Goal: Book appointment/travel/reservation

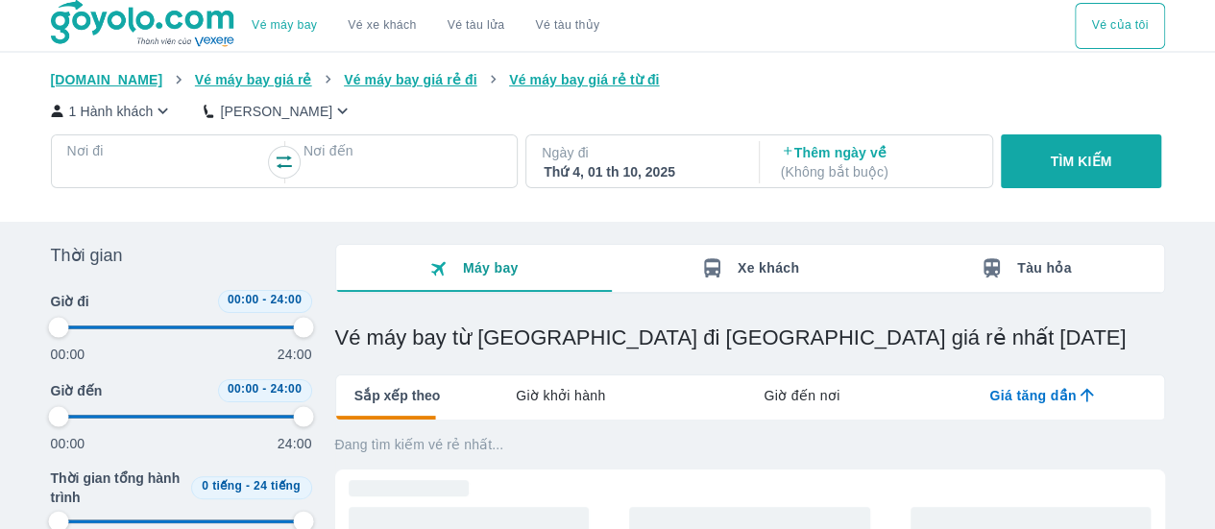
type input "97.9166666666667"
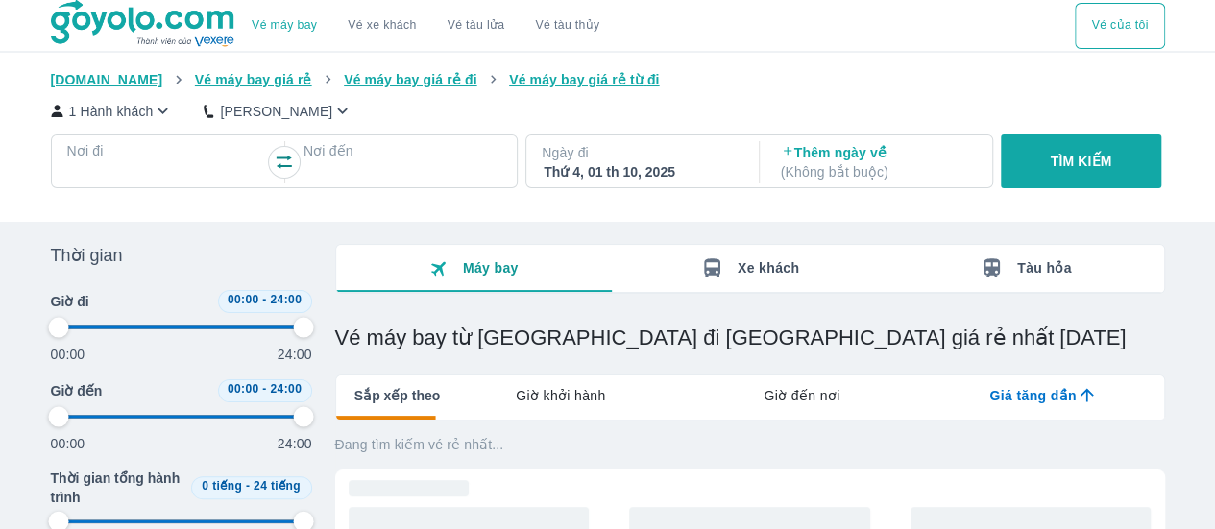
type input "97.9166666666667"
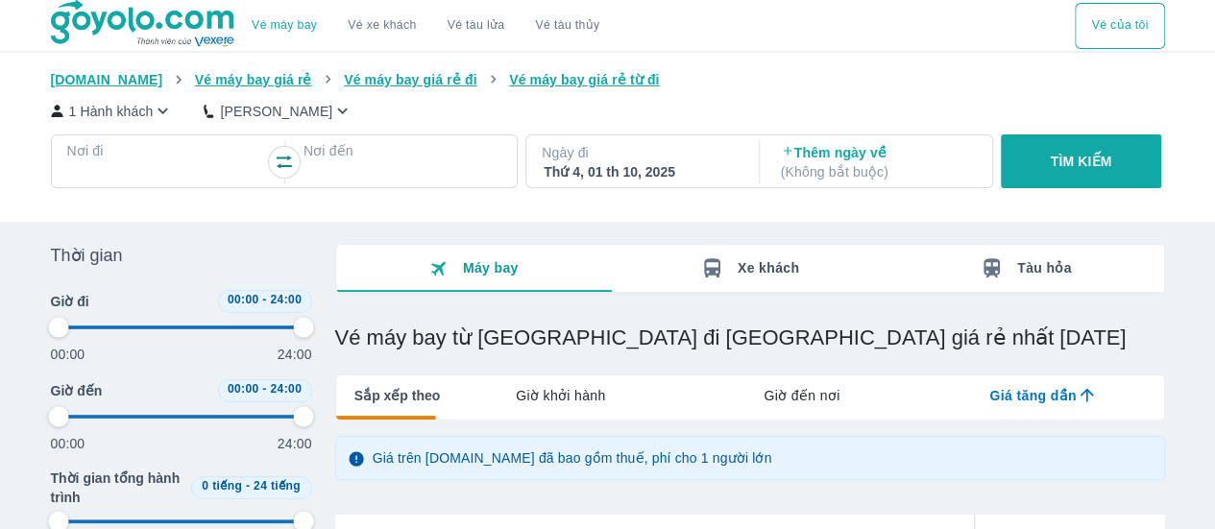
type input "97.9166666666667"
checkbox input "false"
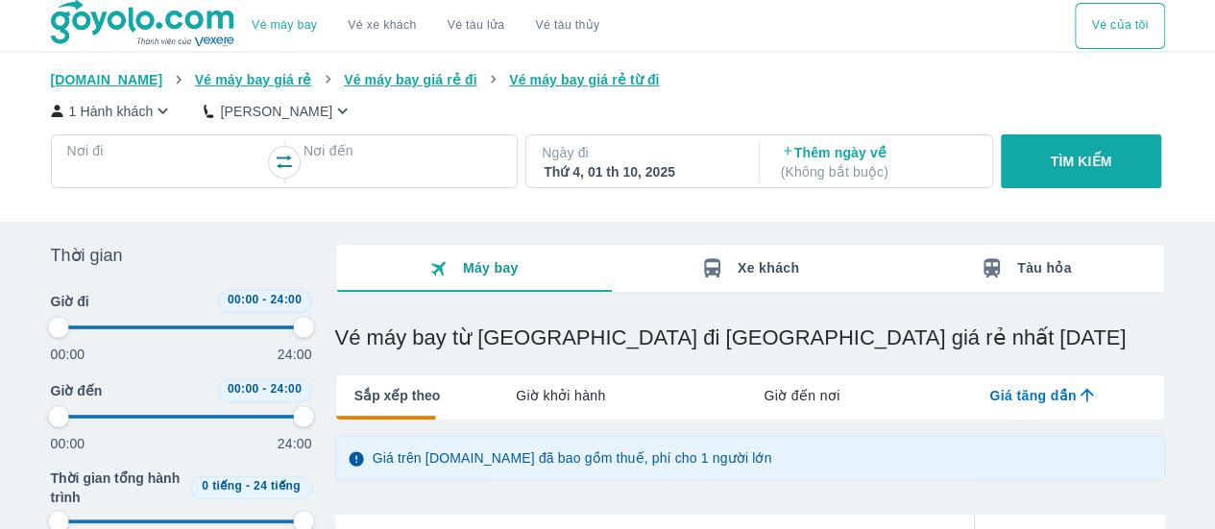
checkbox input "false"
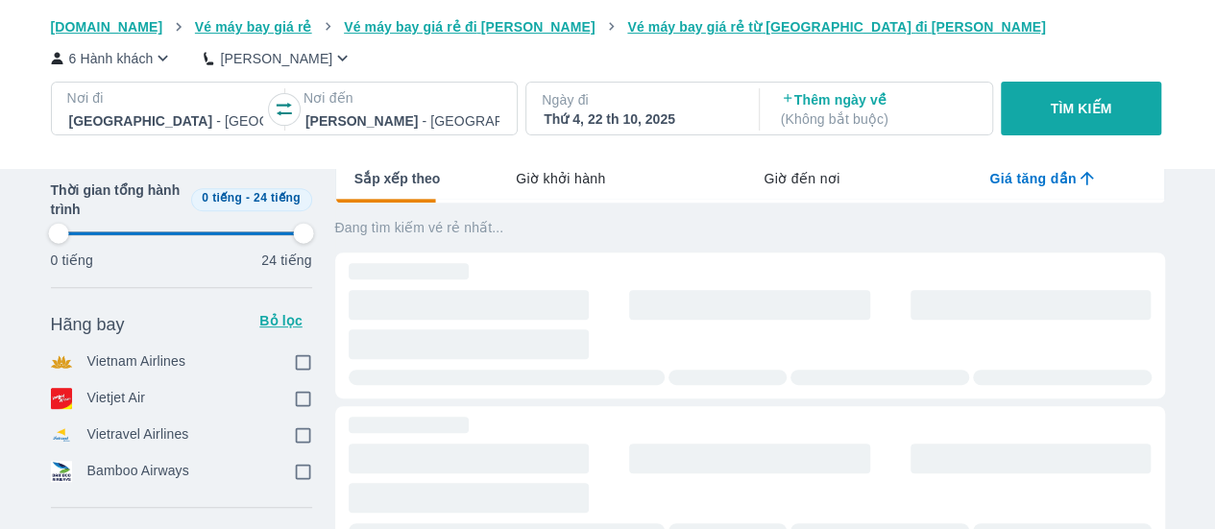
scroll to position [0, 1693]
type input "97.9166666666667"
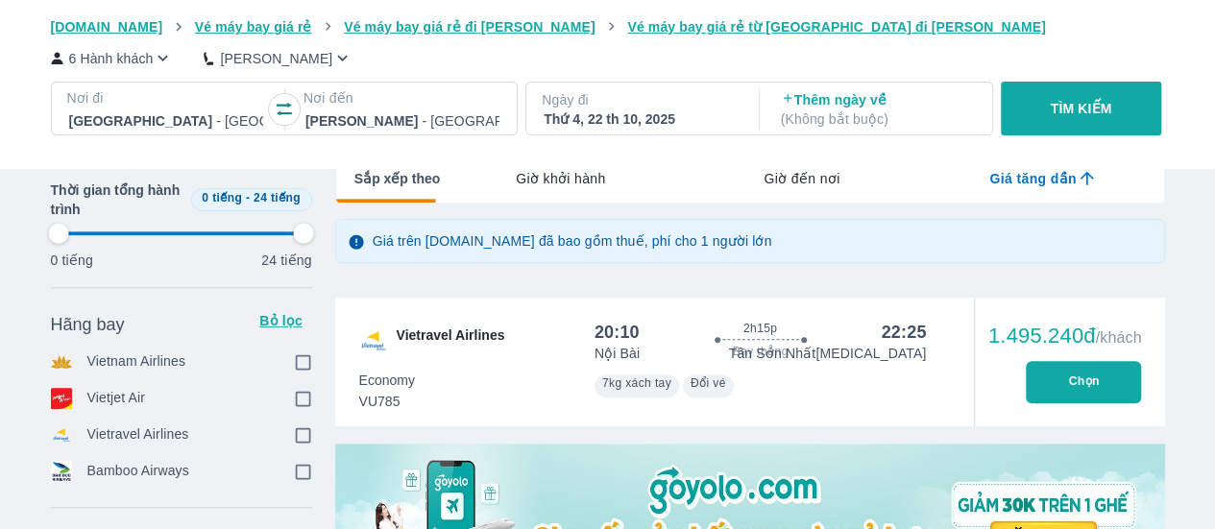
type input "97.9166666666667"
checkbox input "true"
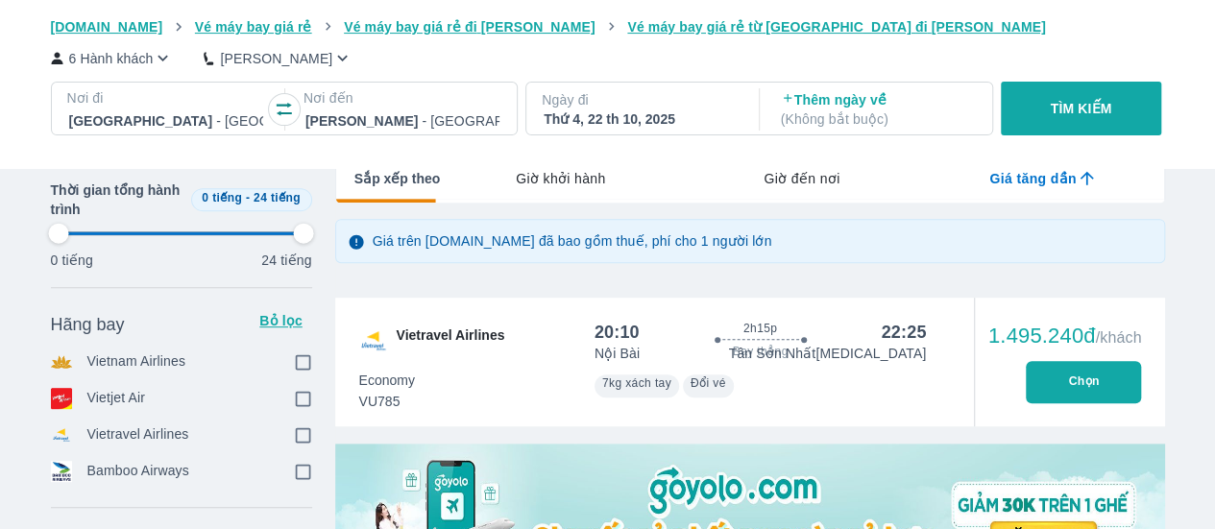
checkbox input "true"
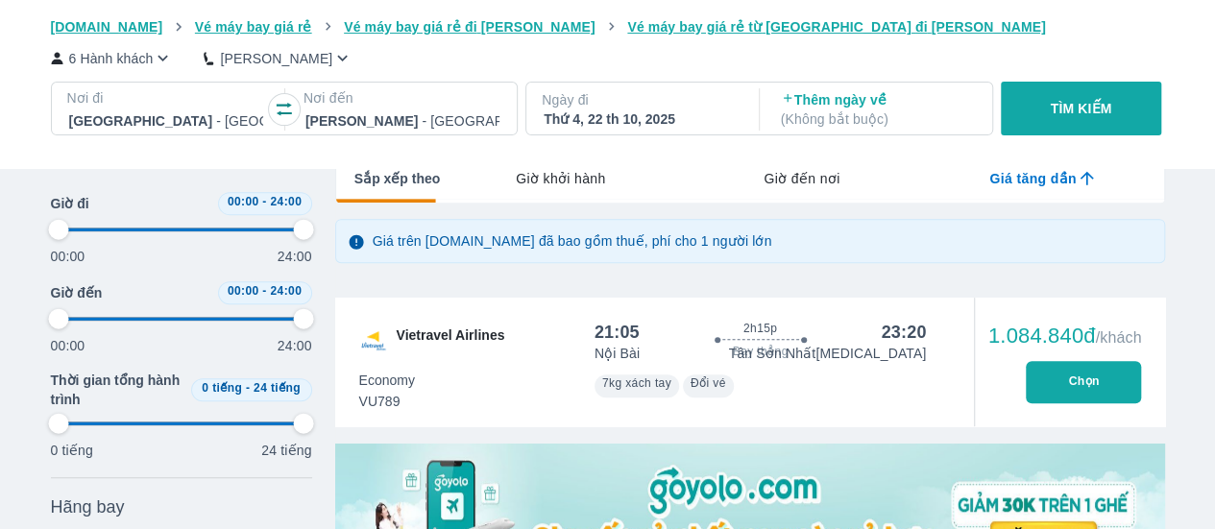
scroll to position [0, 0]
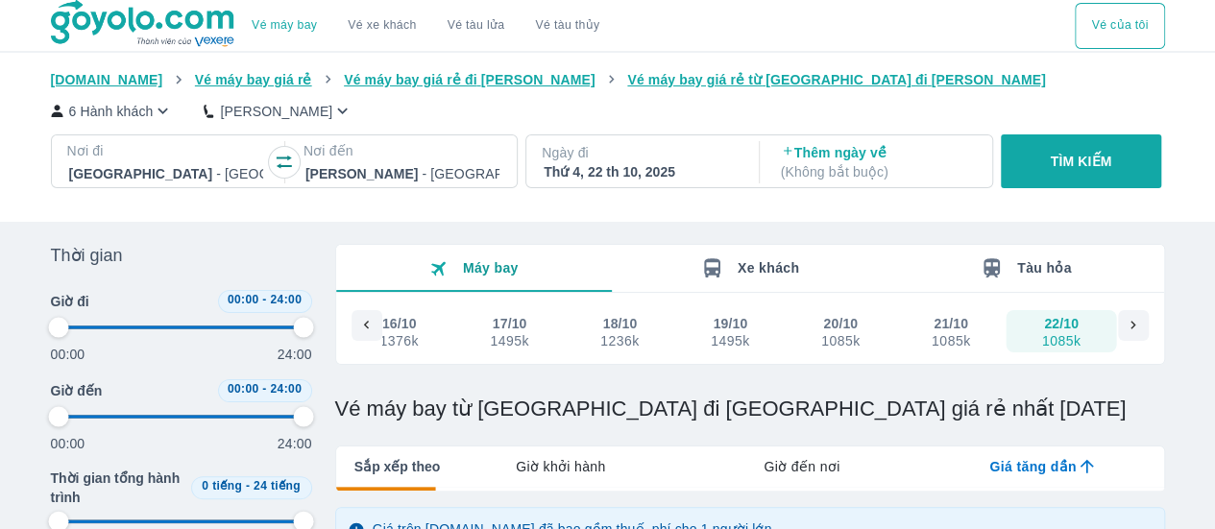
type input "97.9166666666667"
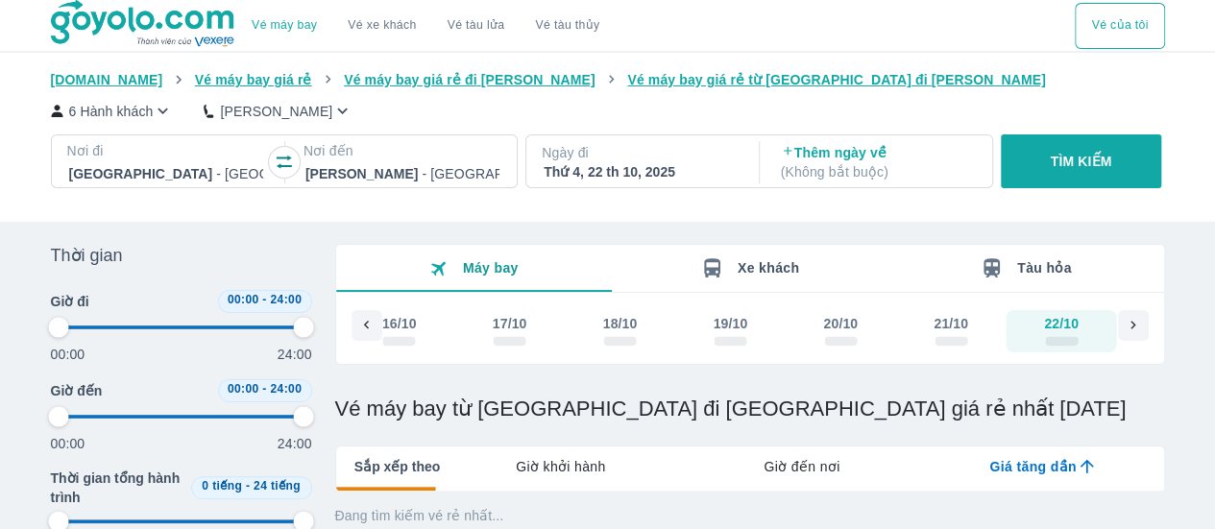
scroll to position [288, 0]
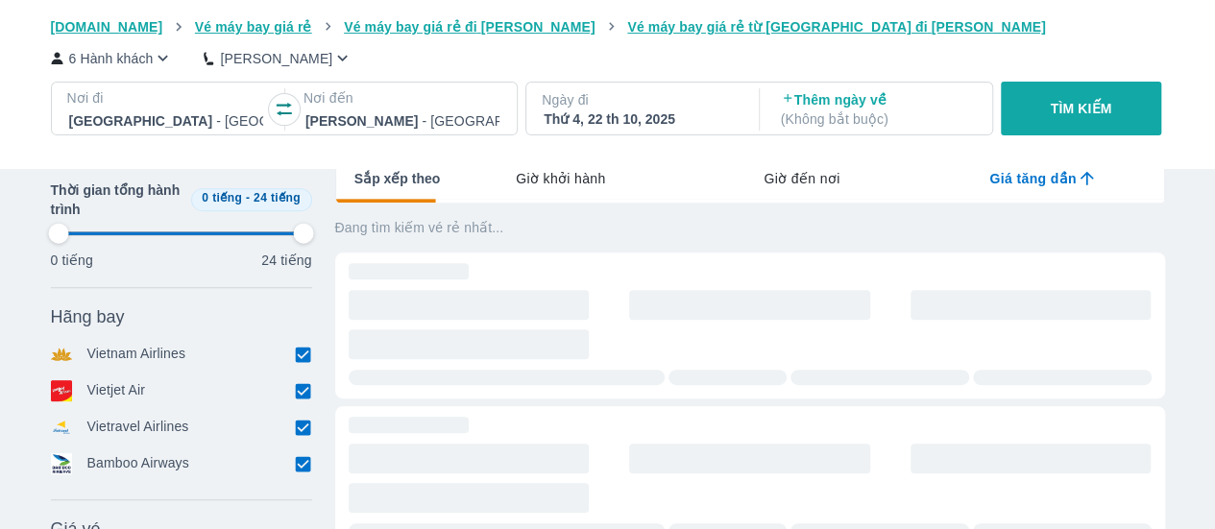
type input "97.9166666666667"
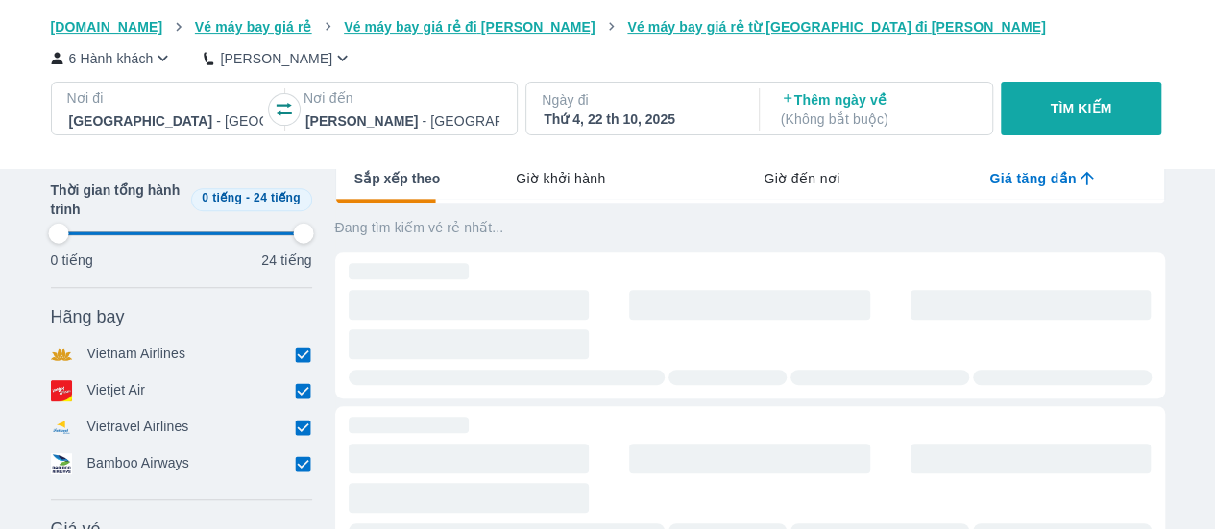
type input "97.9166666666667"
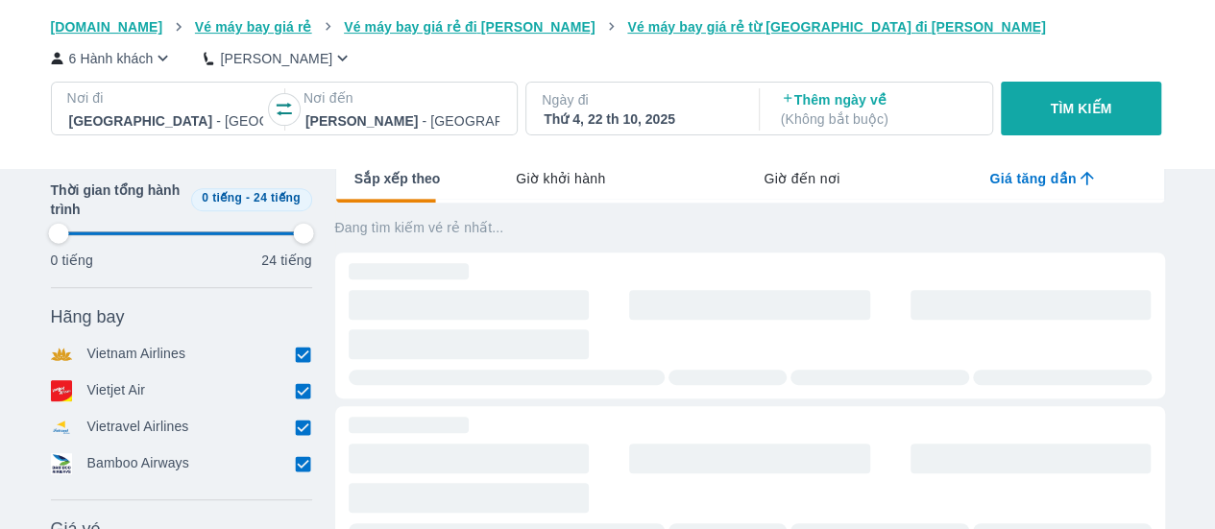
type input "97.9166666666667"
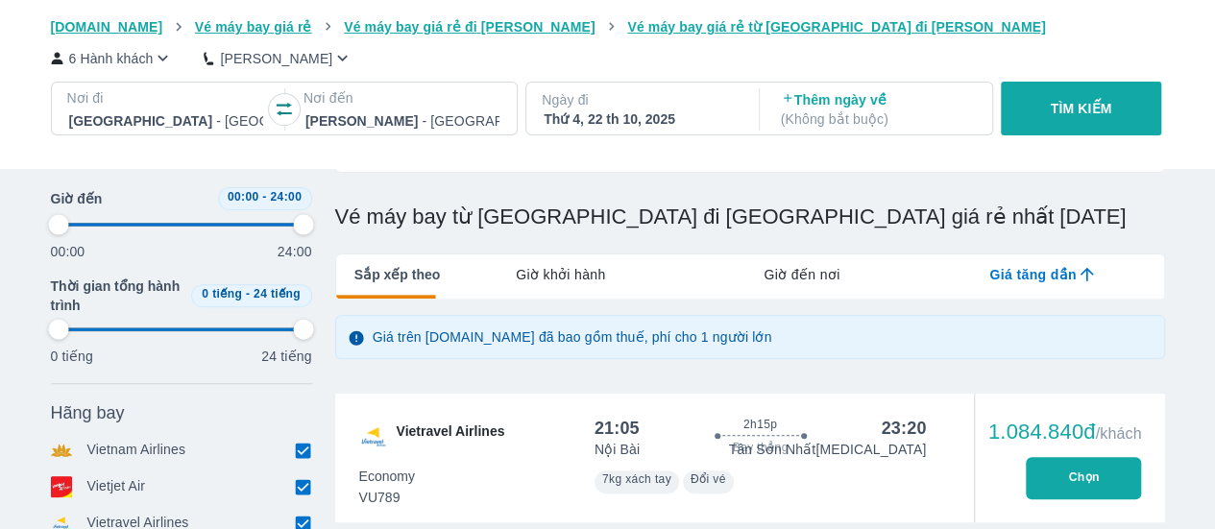
scroll to position [384, 0]
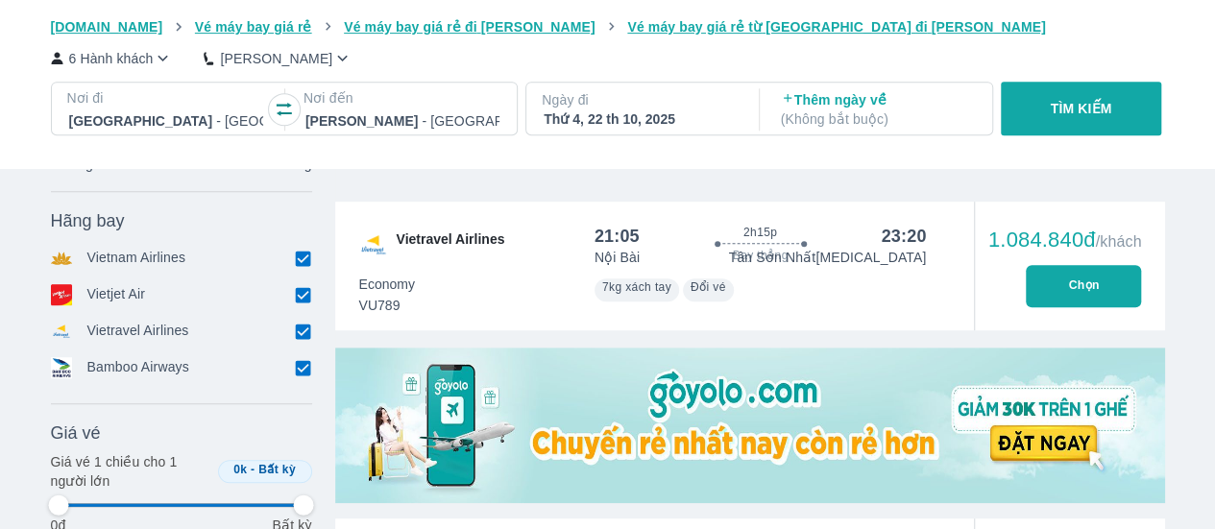
type input "97.9166666666667"
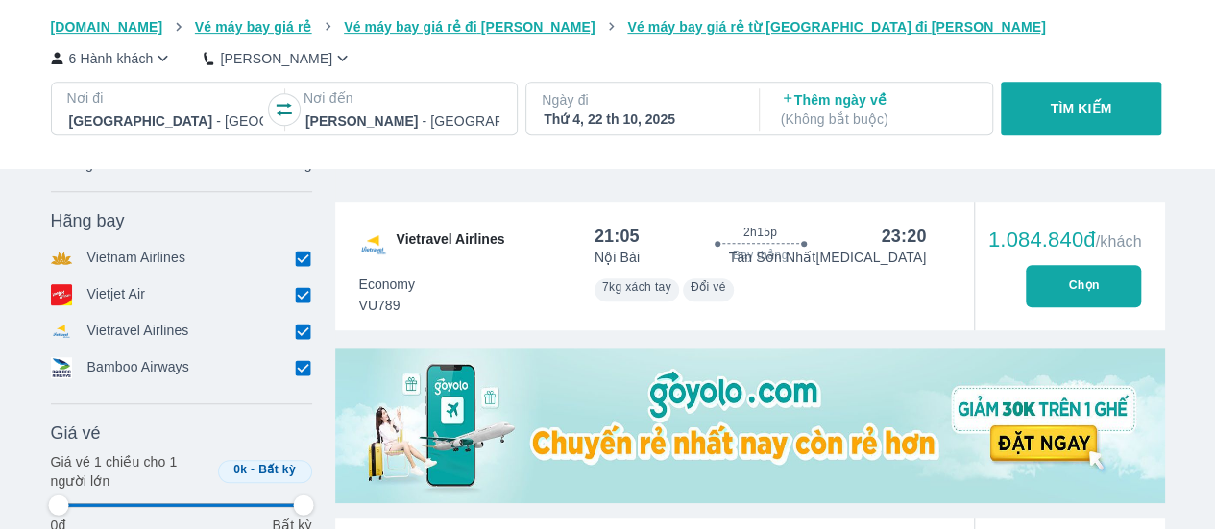
type input "97.9166666666667"
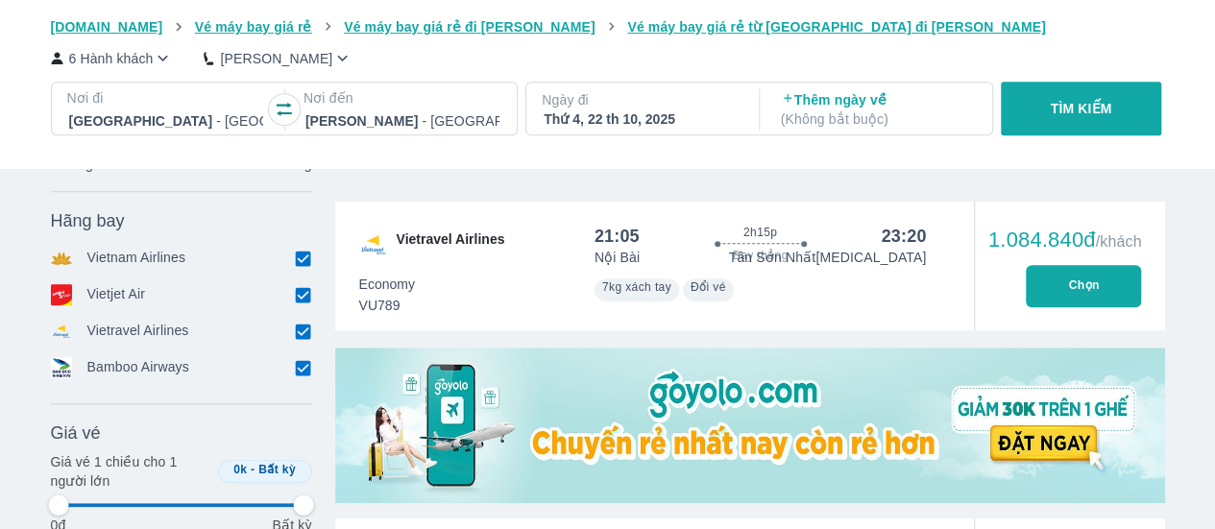
type input "97.9166666666667"
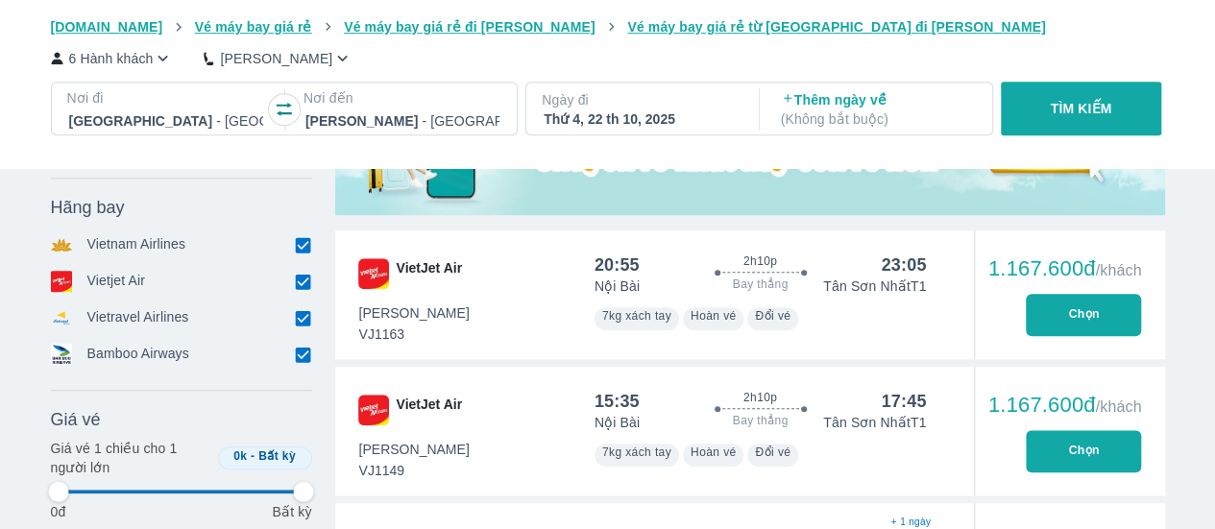
type input "97.9166666666667"
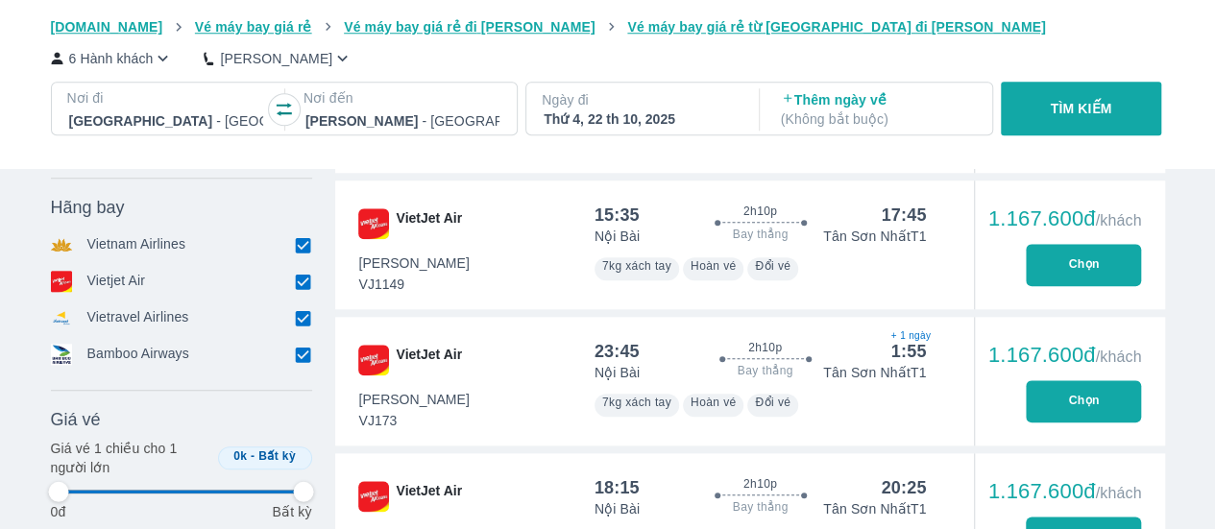
type input "97.9166666666667"
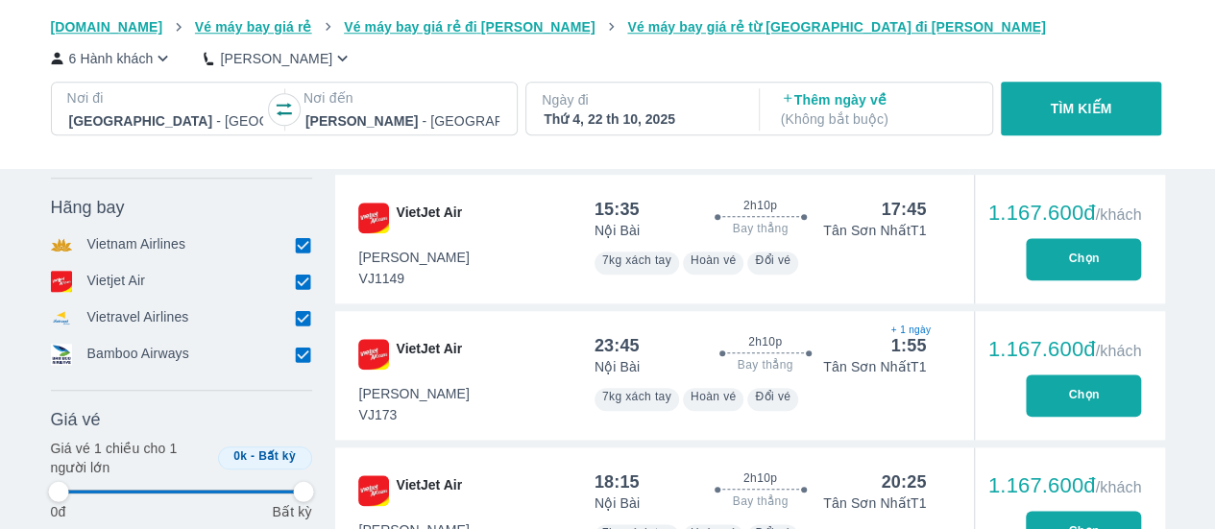
type input "97.9166666666667"
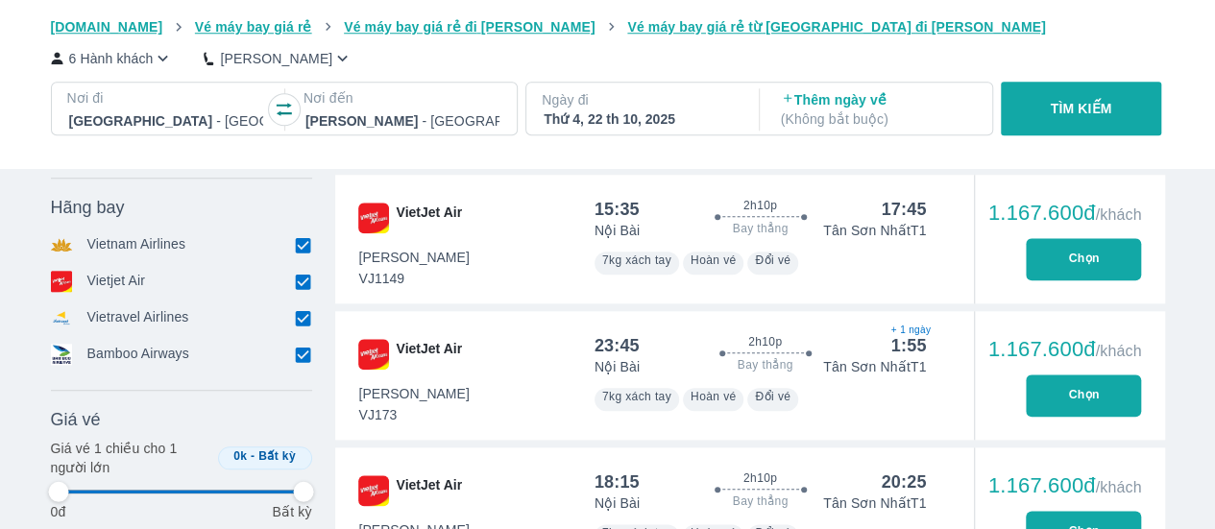
type input "97.9166666666667"
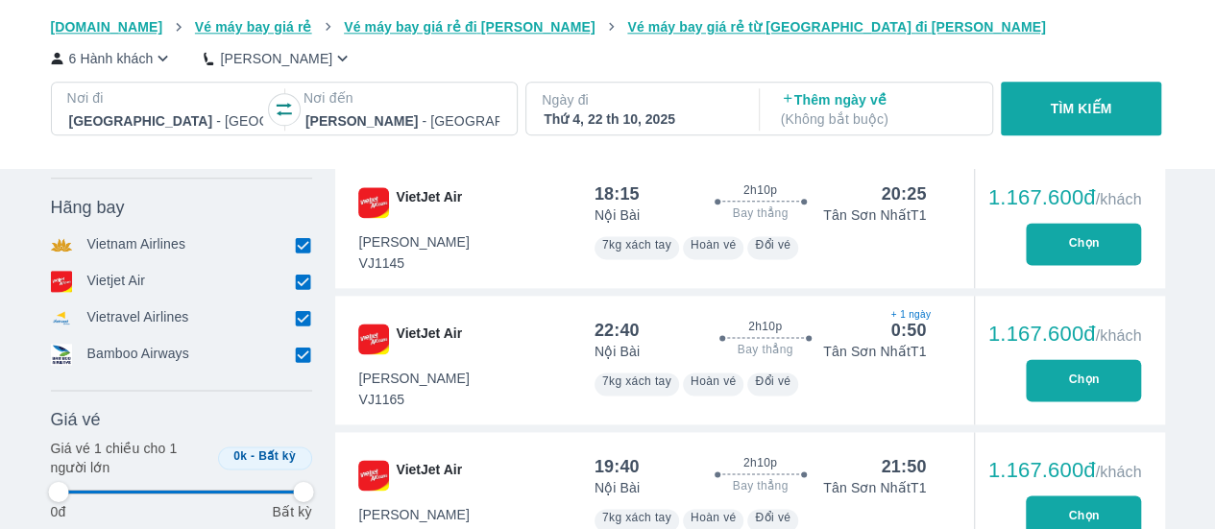
type input "97.9166666666667"
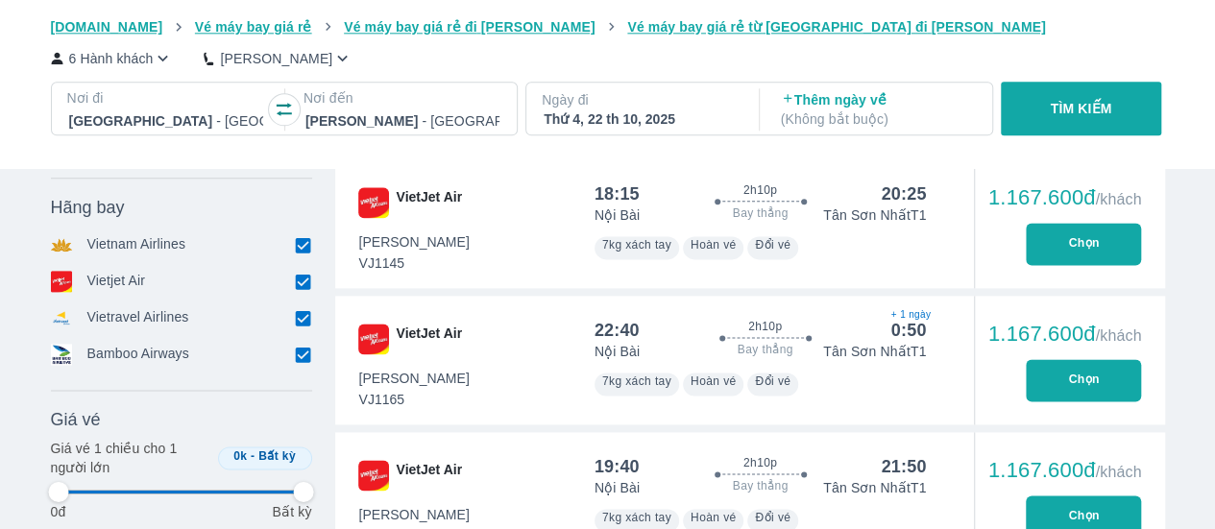
type input "97.9166666666667"
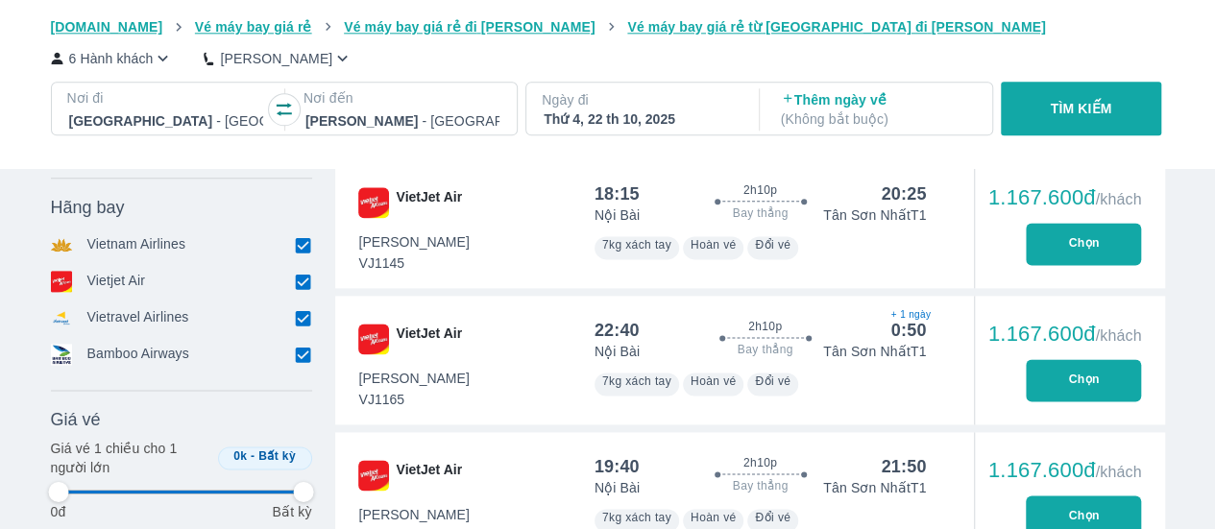
type input "97.9166666666667"
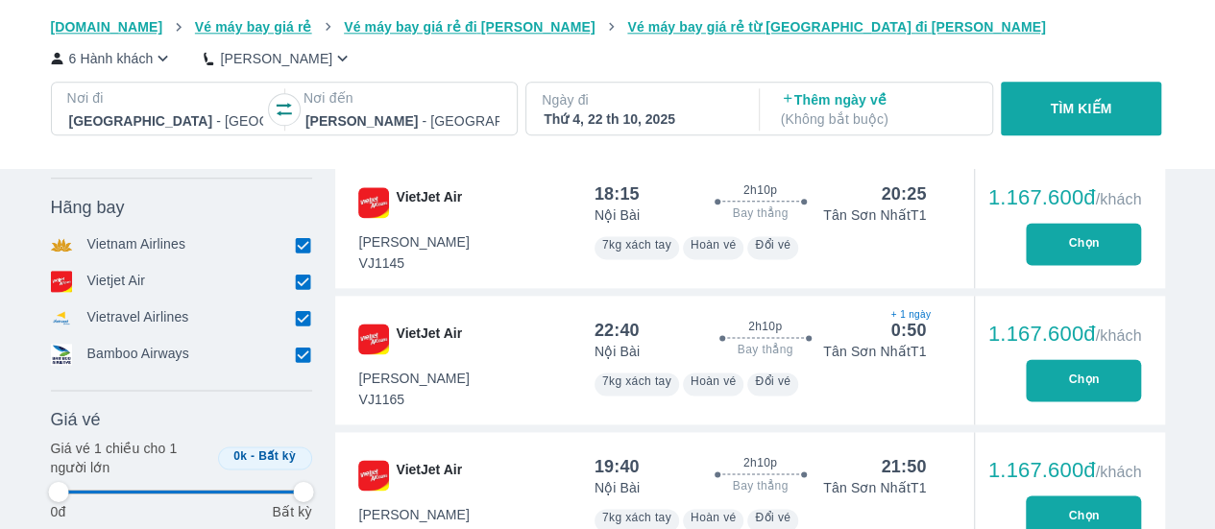
type input "97.9166666666667"
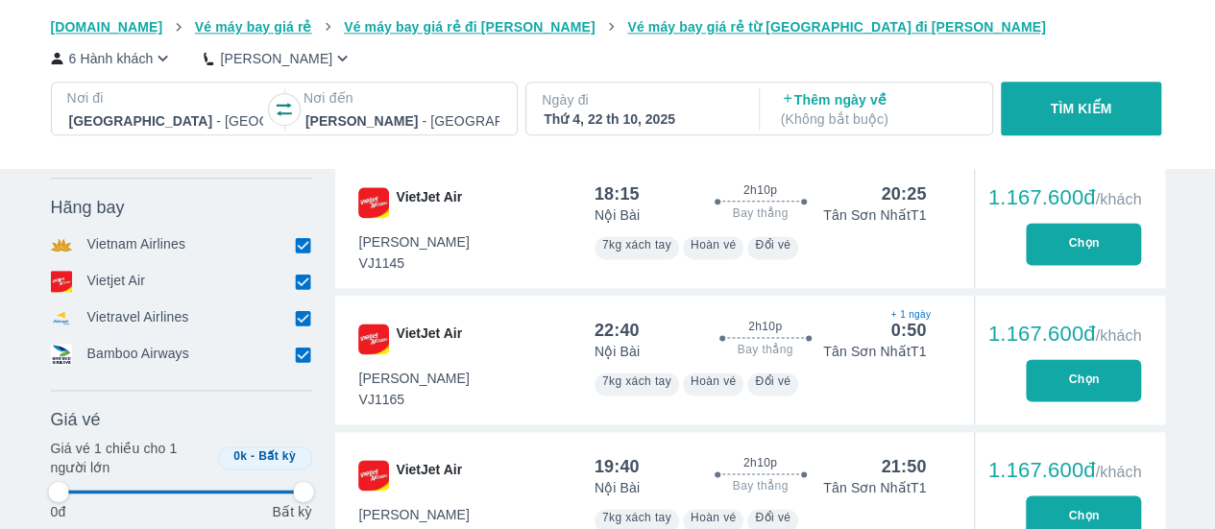
type input "97.9166666666667"
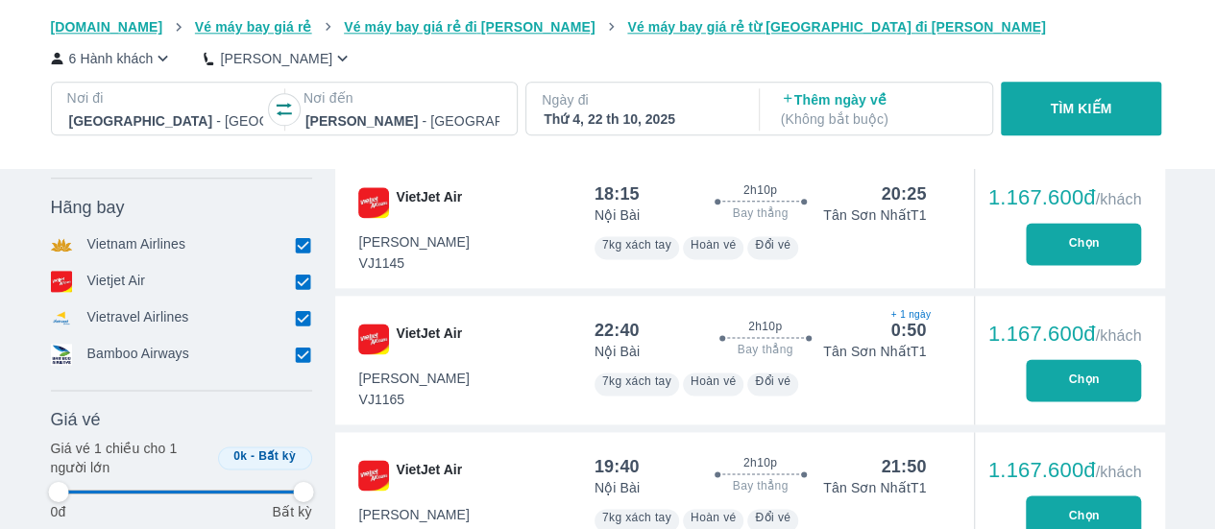
type input "97.9166666666667"
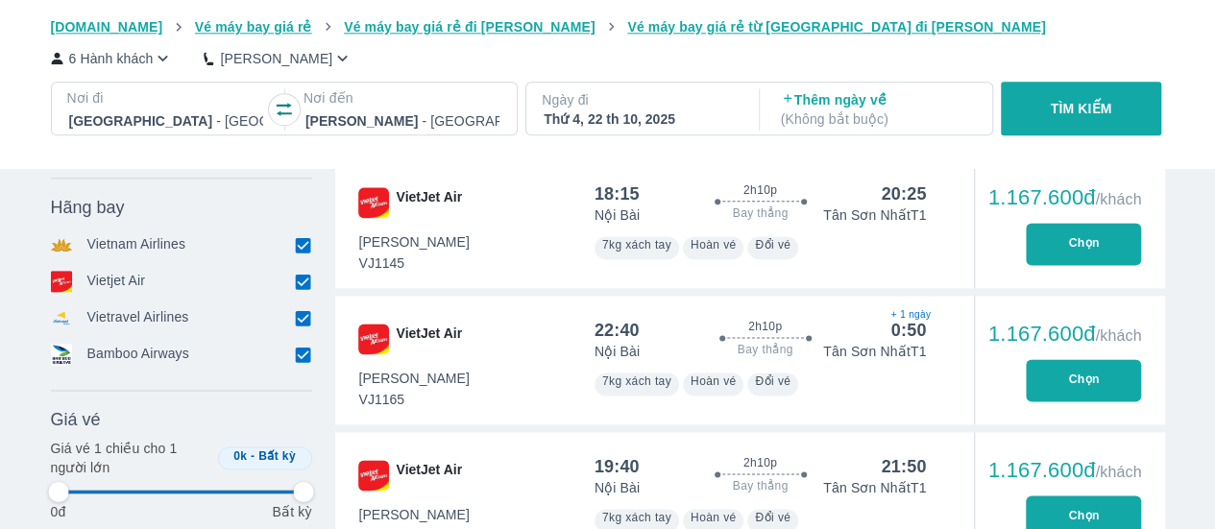
type input "97.9166666666667"
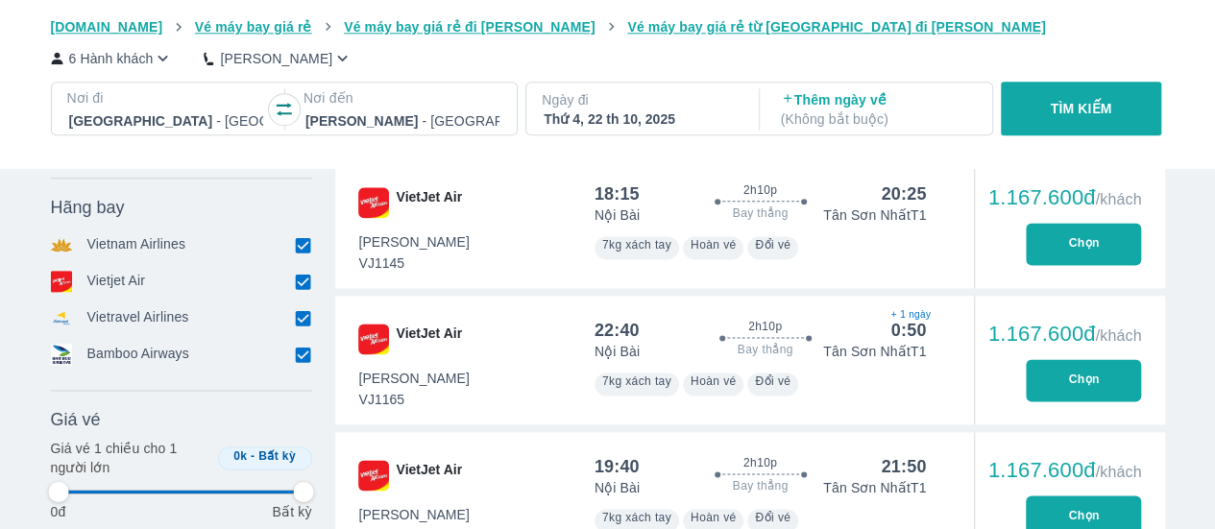
type input "97.9166666666667"
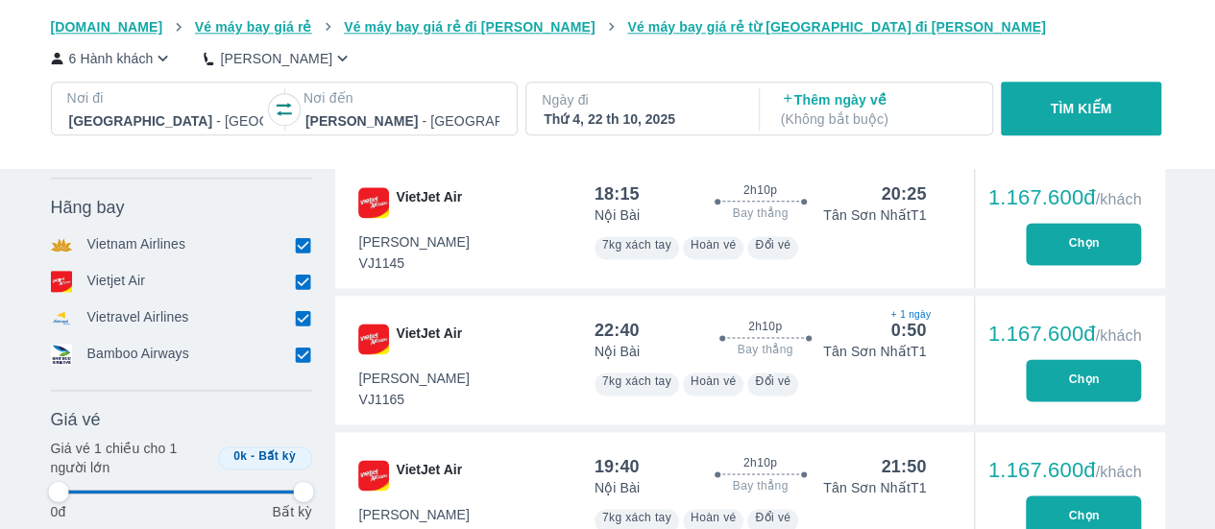
type input "97.9166666666667"
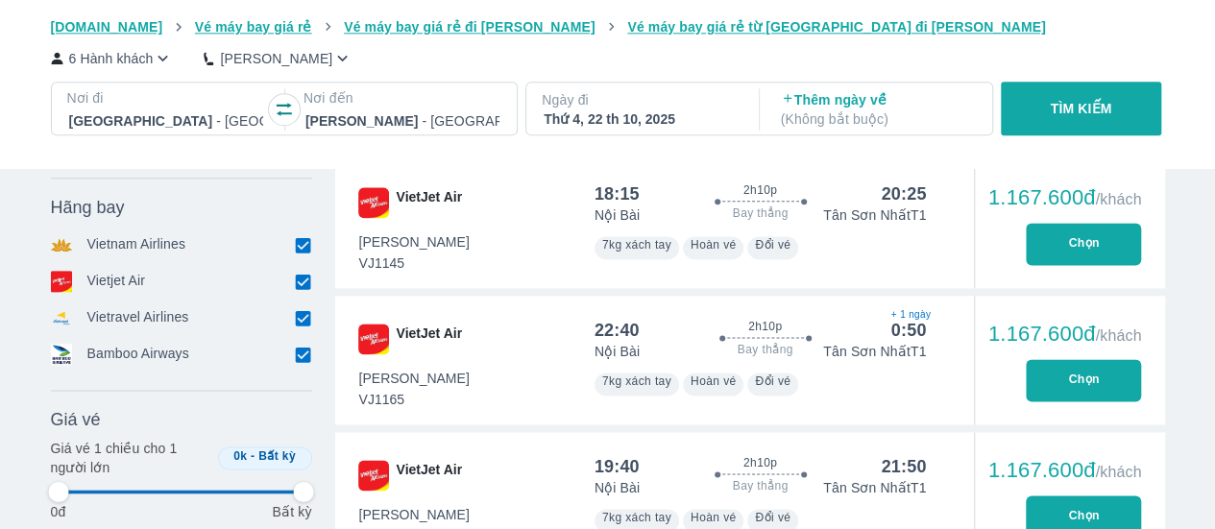
type input "97.9166666666667"
